Goal: Task Accomplishment & Management: Manage account settings

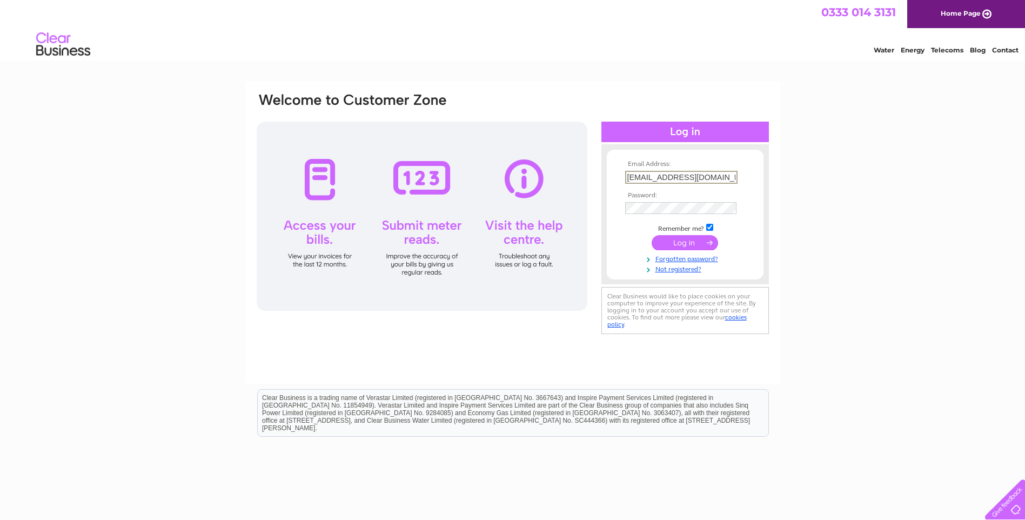
drag, startPoint x: 638, startPoint y: 176, endPoint x: 519, endPoint y: 176, distance: 118.9
click at [519, 176] on div "Email Address: [EMAIL_ADDRESS][DOMAIN_NAME] Password:" at bounding box center [513, 214] width 514 height 245
paste input "Vivikong@hot"
type input "[EMAIL_ADDRESS][DOMAIN_NAME]"
click at [534, 206] on div "Email Address: [EMAIL_ADDRESS][DOMAIN_NAME] Password:" at bounding box center [513, 214] width 514 height 245
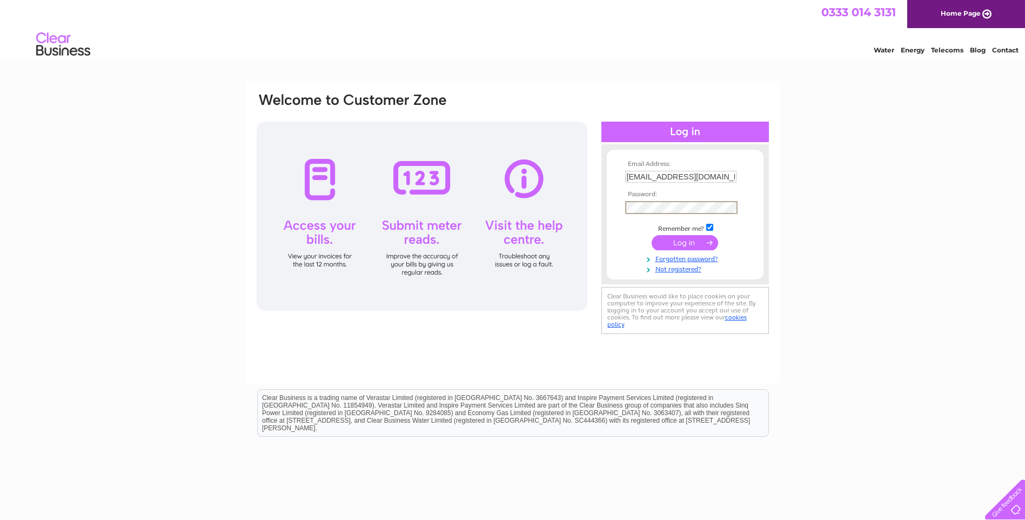
click at [620, 236] on form "Email Address: [EMAIL_ADDRESS][DOMAIN_NAME] Password:" at bounding box center [685, 217] width 157 height 113
click at [692, 234] on input "submit" at bounding box center [685, 241] width 66 height 15
